Goal: Task Accomplishment & Management: Manage account settings

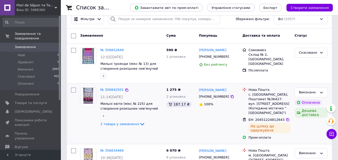
scroll to position [25, 0]
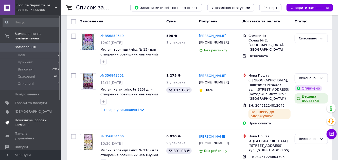
click at [27, 118] on span "Показники роботи компанії" at bounding box center [31, 122] width 32 height 9
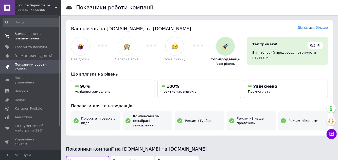
click at [26, 35] on span "Замовлення та повідомлення" at bounding box center [31, 35] width 32 height 9
